Goal: Information Seeking & Learning: Learn about a topic

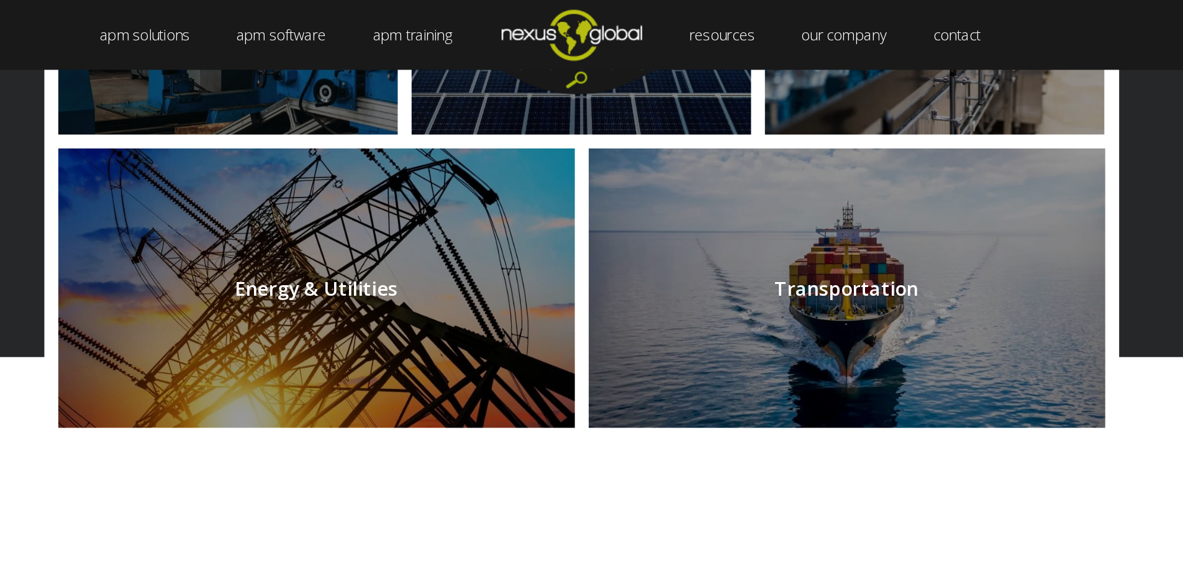
scroll to position [1431, 0]
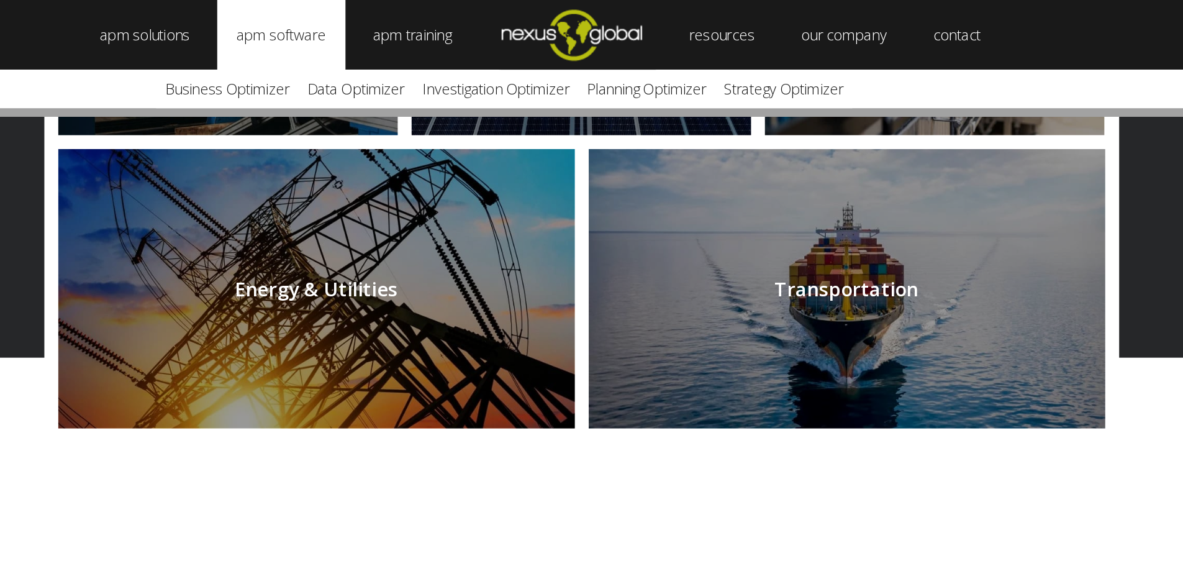
click at [375, 22] on link "apm software" at bounding box center [377, 25] width 91 height 50
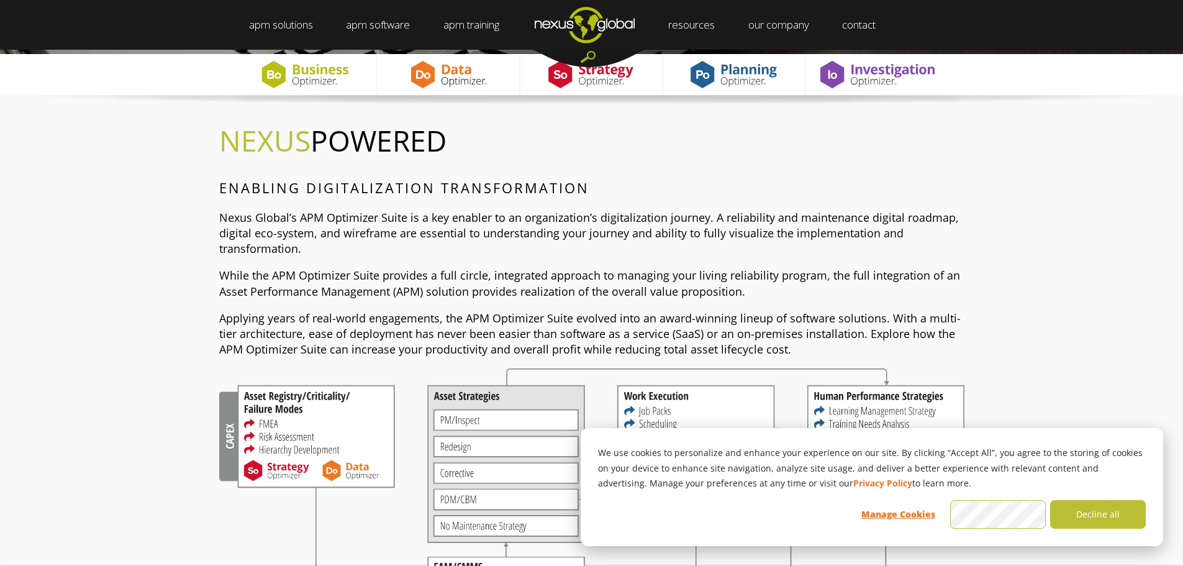
click at [153, 280] on div "NEXUS POWERED ENABLING DIGITALIZATION TRANSFORMATION Nexus Global’s APM Optimiz…" at bounding box center [591, 425] width 1183 height 661
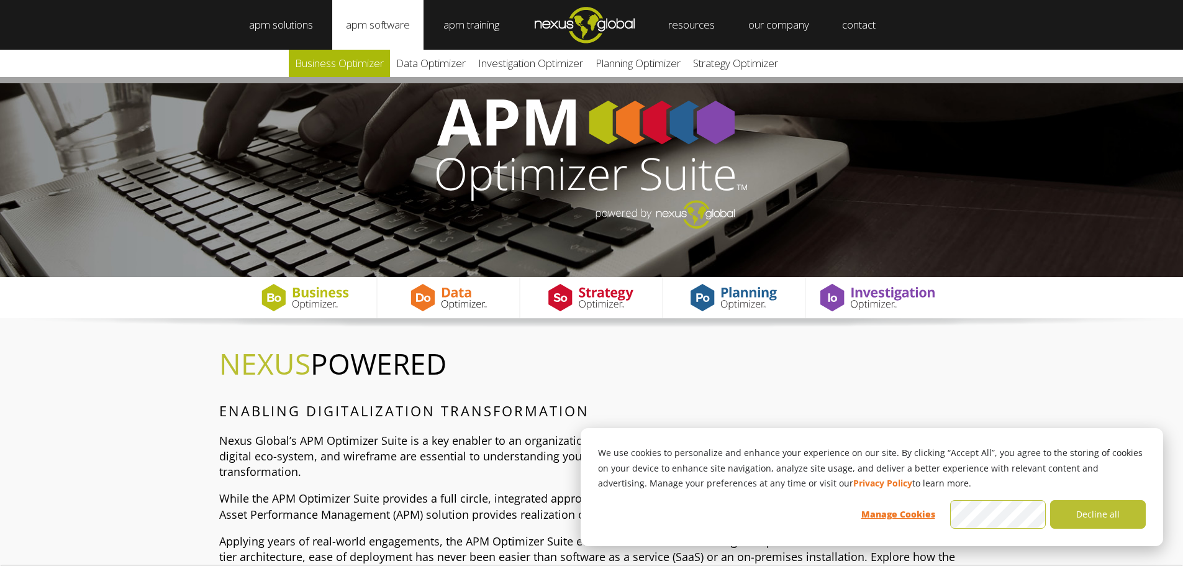
click at [381, 63] on link "Business Optimizer" at bounding box center [339, 63] width 101 height 27
